Goal: Use online tool/utility: Utilize a website feature to perform a specific function

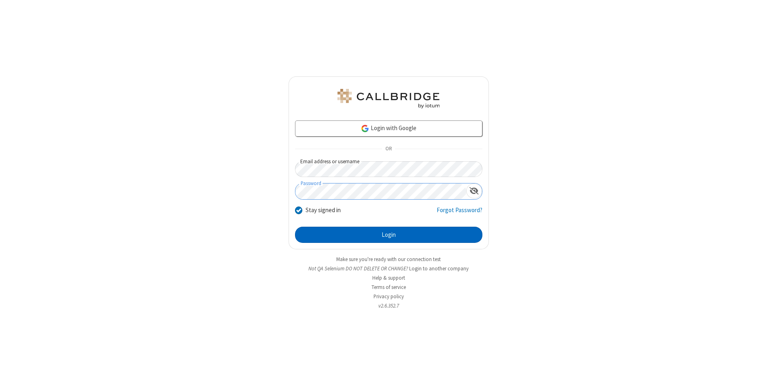
click at [388, 235] on button "Login" at bounding box center [388, 235] width 187 height 16
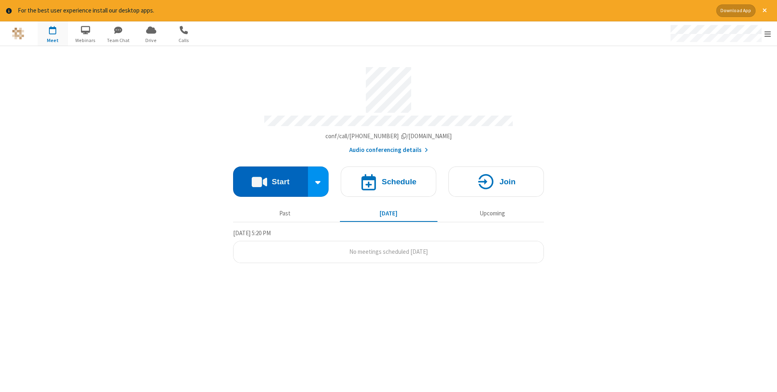
click at [270, 179] on button "Start" at bounding box center [270, 182] width 75 height 30
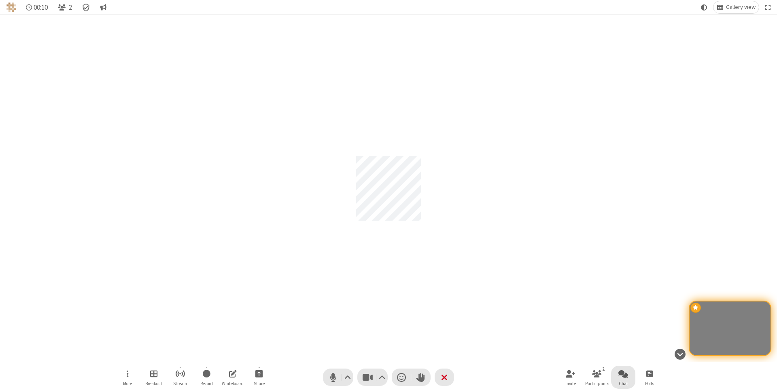
click at [623, 374] on span "Open chat" at bounding box center [623, 374] width 10 height 10
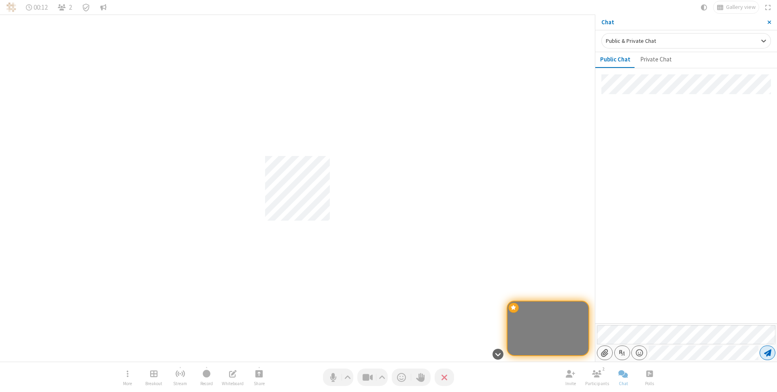
click at [767, 353] on span "Send message" at bounding box center [767, 353] width 7 height 8
